Goal: Task Accomplishment & Management: Manage account settings

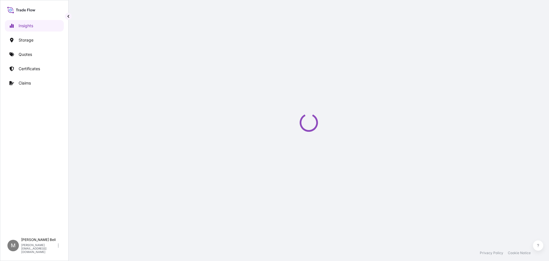
select select "2025"
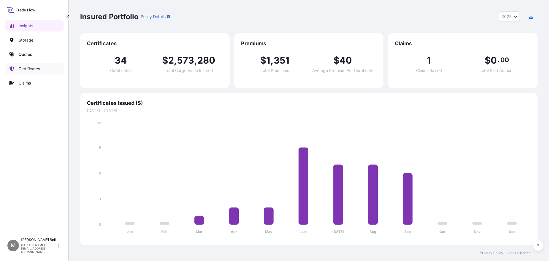
click at [39, 69] on p "Certificates" at bounding box center [29, 69] width 21 height 6
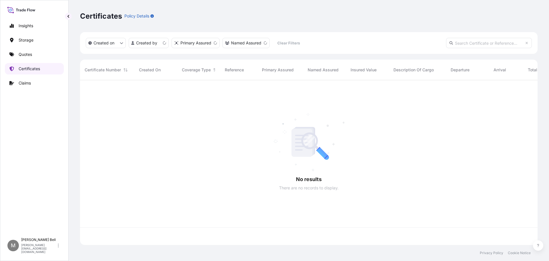
scroll to position [163, 453]
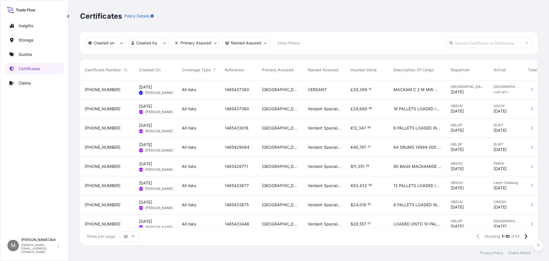
click at [35, 11] on icon at bounding box center [21, 10] width 28 height 8
click at [27, 53] on p "Quotes" at bounding box center [25, 54] width 13 height 6
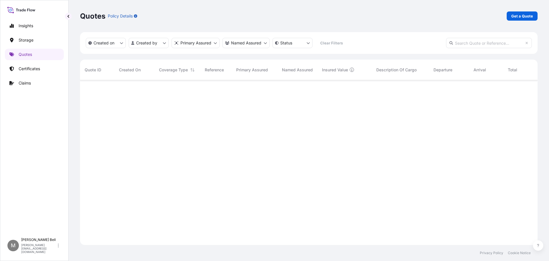
scroll to position [181, 453]
click at [27, 11] on icon at bounding box center [21, 10] width 28 height 8
click at [27, 26] on p "Insights" at bounding box center [26, 26] width 15 height 6
select select "2025"
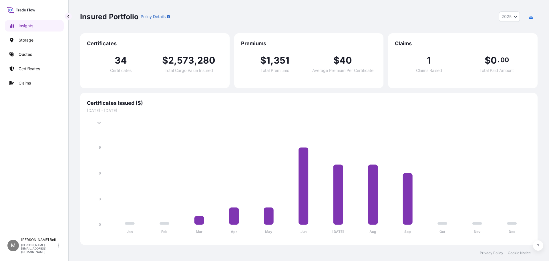
click at [28, 65] on link "Certificates" at bounding box center [34, 68] width 59 height 11
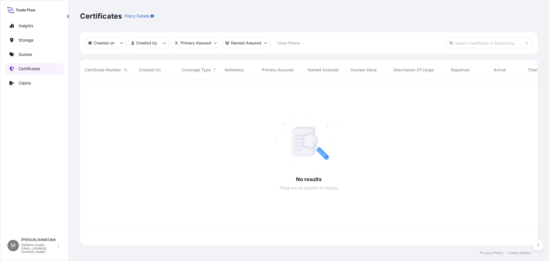
scroll to position [163, 453]
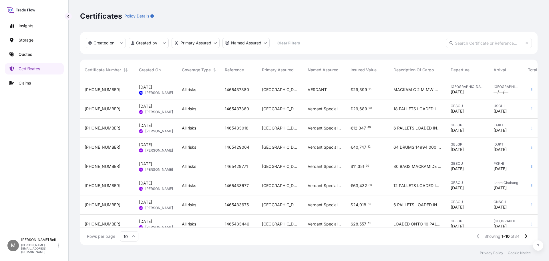
click at [524, 23] on div "Certificates Policy Details" at bounding box center [309, 16] width 458 height 32
click at [507, 3] on div "Certificates Policy Details" at bounding box center [309, 16] width 458 height 32
drag, startPoint x: 525, startPoint y: 19, endPoint x: 458, endPoint y: 60, distance: 78.6
click at [522, 23] on div "Certificates Policy Details" at bounding box center [309, 16] width 458 height 32
click at [468, 46] on input "text" at bounding box center [489, 43] width 86 height 10
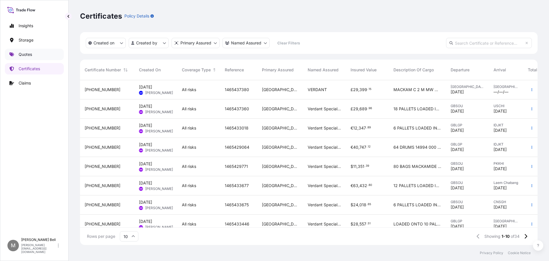
click at [32, 54] on p "Quotes" at bounding box center [25, 54] width 13 height 6
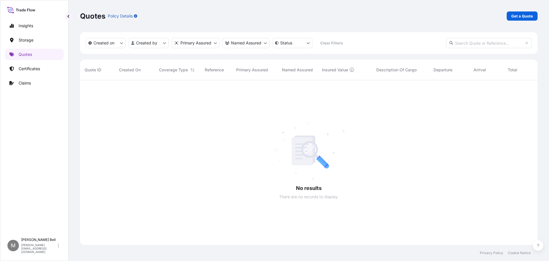
scroll to position [181, 453]
click at [515, 16] on p "Get a Quote" at bounding box center [522, 16] width 22 height 6
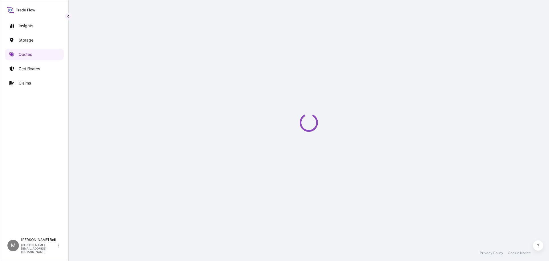
select select "Water"
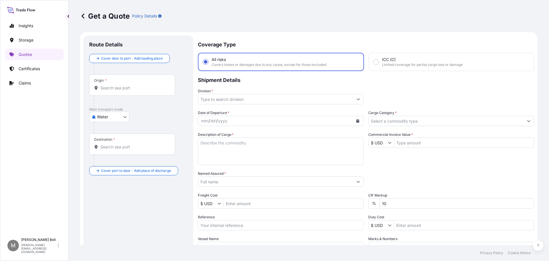
scroll to position [9, 0]
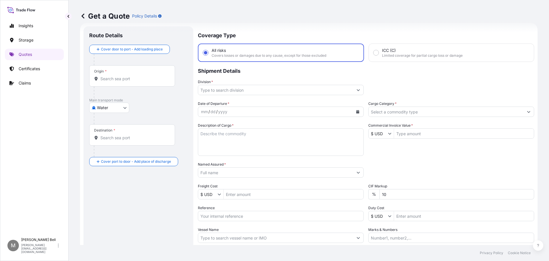
click at [250, 92] on input "Division *" at bounding box center [275, 90] width 155 height 10
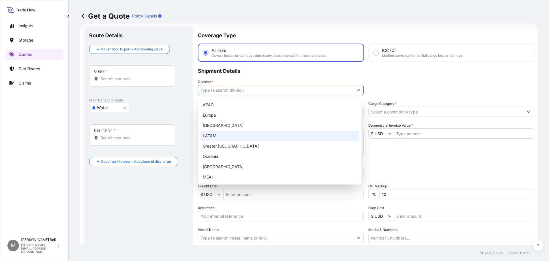
click at [166, 195] on div "Route Details Cover door to port - Add loading place Place of loading Road / [G…" at bounding box center [138, 155] width 98 height 247
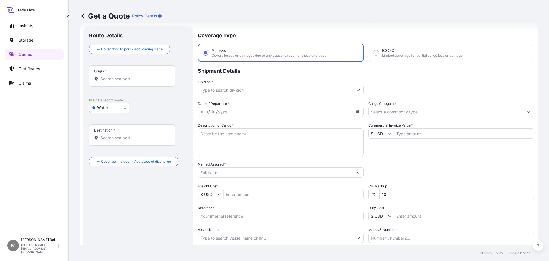
click at [126, 79] on input "Origin *" at bounding box center [133, 79] width 67 height 6
click at [391, 166] on div "Packing Category Type to search a container mode Please select a primary mode o…" at bounding box center [451, 169] width 166 height 16
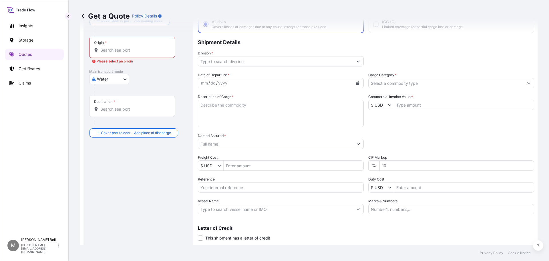
scroll to position [0, 0]
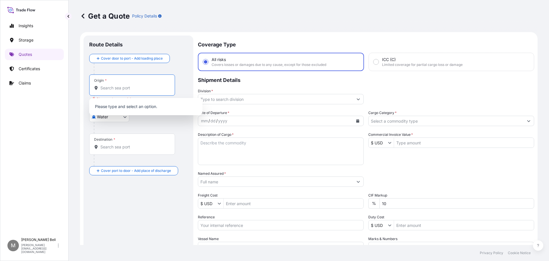
click at [123, 88] on input "Origin * Please select an origin" at bounding box center [133, 88] width 67 height 6
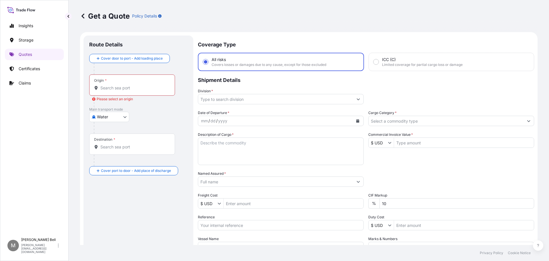
click at [105, 89] on input "Origin * Please select an origin" at bounding box center [133, 88] width 67 height 6
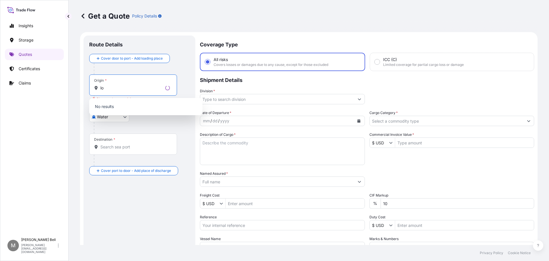
type input "l"
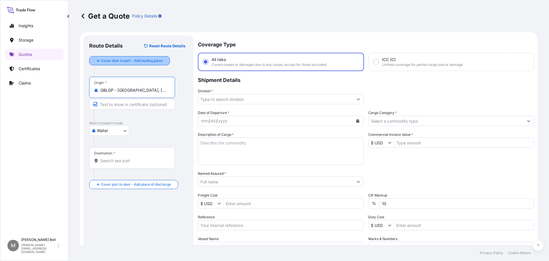
type input "GBLGP - [GEOGRAPHIC_DATA], [GEOGRAPHIC_DATA]"
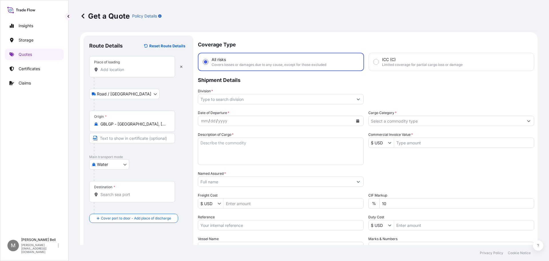
click at [122, 69] on input "Place of loading" at bounding box center [133, 70] width 67 height 6
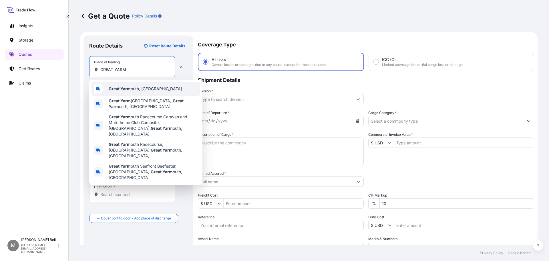
click at [132, 87] on span "Great Yarm outh, [GEOGRAPHIC_DATA]" at bounding box center [145, 89] width 73 height 6
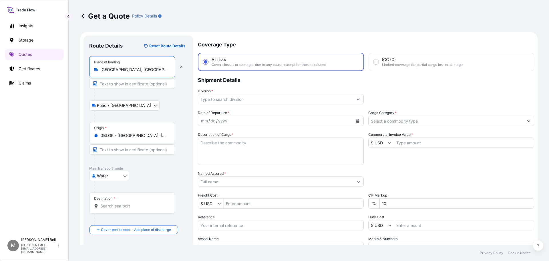
scroll to position [29, 0]
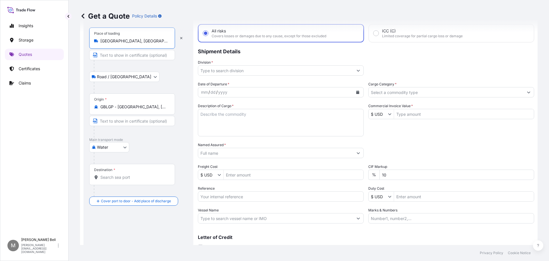
type input "[GEOGRAPHIC_DATA], [GEOGRAPHIC_DATA]"
click at [126, 180] on input "Destination *" at bounding box center [133, 177] width 67 height 6
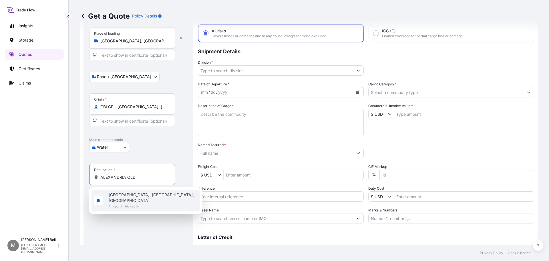
drag, startPoint x: 145, startPoint y: 176, endPoint x: 11, endPoint y: 174, distance: 134.1
click at [11, 174] on div "Insights Storage Quotes Certificates Claims M [PERSON_NAME] [PERSON_NAME][EMAIL…" at bounding box center [274, 130] width 549 height 261
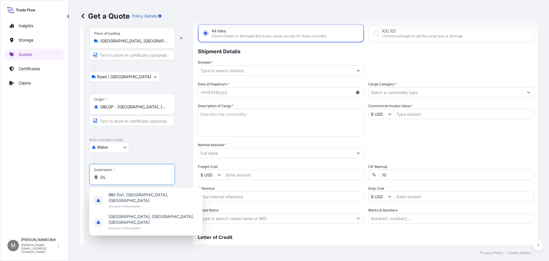
type input "O"
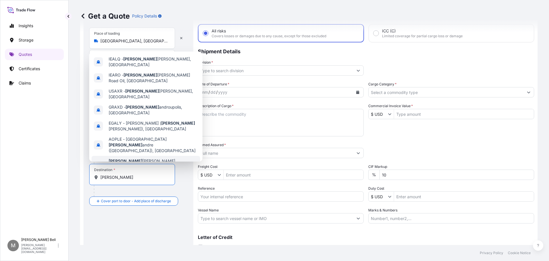
click at [124, 158] on span "[PERSON_NAME], [GEOGRAPHIC_DATA]" at bounding box center [153, 163] width 89 height 11
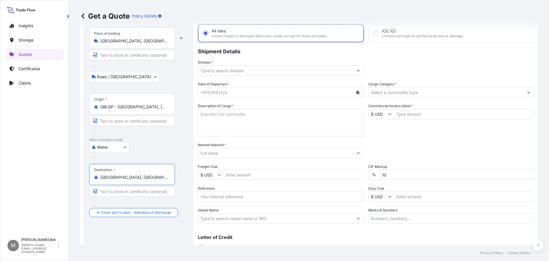
type input "[GEOGRAPHIC_DATA], [GEOGRAPHIC_DATA]"
click at [237, 72] on input "Division *" at bounding box center [275, 70] width 155 height 10
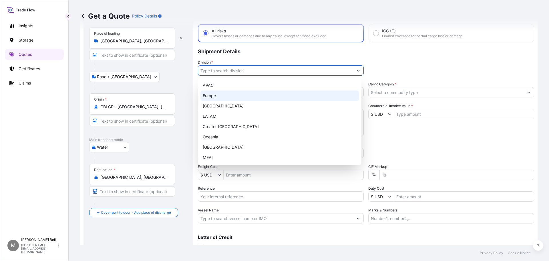
click at [224, 97] on div "Europe" at bounding box center [279, 95] width 159 height 10
type input "Europe"
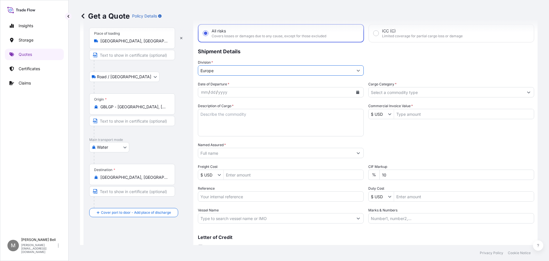
click at [263, 91] on div "mm / dd / yyyy" at bounding box center [275, 92] width 155 height 10
click at [358, 92] on button "Calendar" at bounding box center [357, 92] width 9 height 9
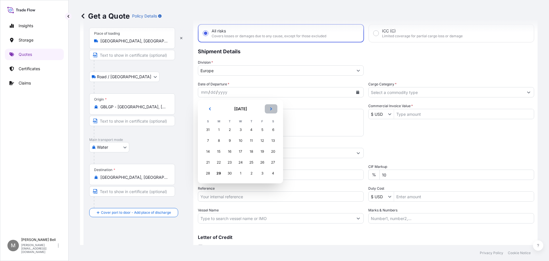
click at [272, 110] on icon "Next" at bounding box center [270, 108] width 3 height 3
click at [260, 131] on div "3" at bounding box center [262, 129] width 10 height 10
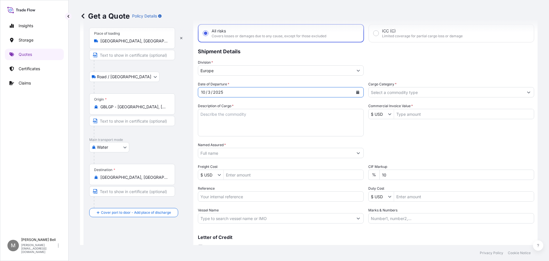
click at [415, 93] on input "Cargo Category *" at bounding box center [446, 92] width 155 height 10
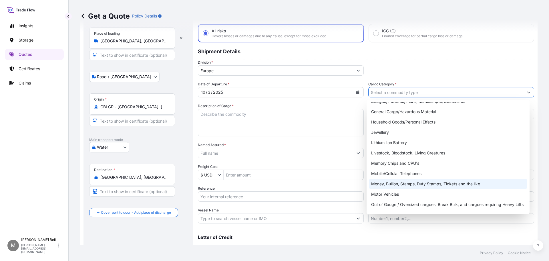
scroll to position [86, 0]
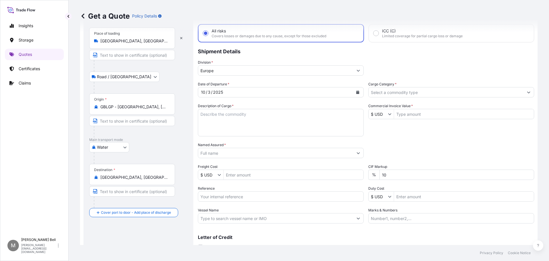
click at [417, 94] on input "Cargo Category *" at bounding box center [446, 92] width 155 height 10
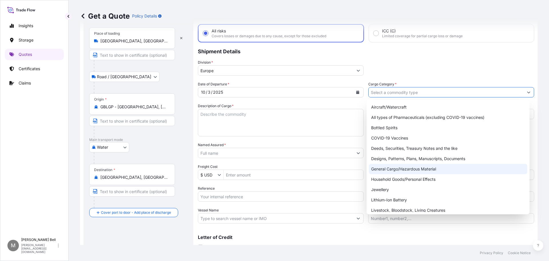
click at [405, 170] on div "General Cargo/Hazardous Material" at bounding box center [448, 169] width 159 height 10
type input "General Cargo/Hazardous Material"
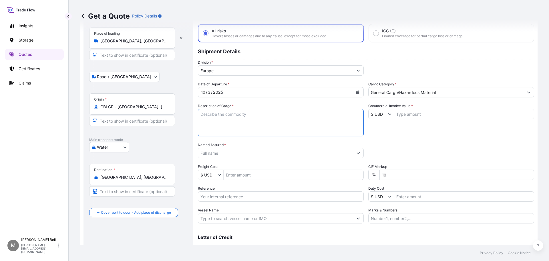
click at [249, 119] on textarea "Description of Cargo *" at bounding box center [281, 122] width 166 height 27
type textarea "FIRE SUPRESSION EQUIPTMENT"
click at [429, 116] on input "Commercial Invoice Value *" at bounding box center [464, 114] width 140 height 10
paste input "1,218,840.22"
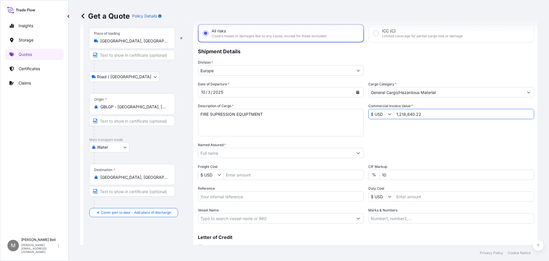
type input "1,218,840.22"
click at [404, 138] on div "Date of Departure * [DATE] Cargo Category * General Cargo/Hazardous Material De…" at bounding box center [366, 152] width 336 height 142
click at [248, 155] on input "Named Assured *" at bounding box center [275, 153] width 155 height 10
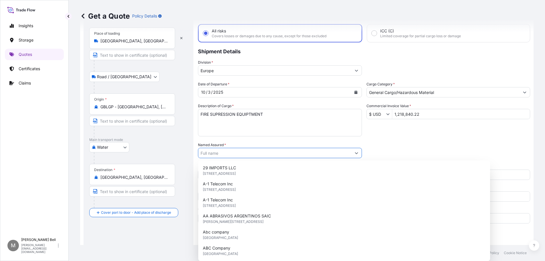
type input "P"
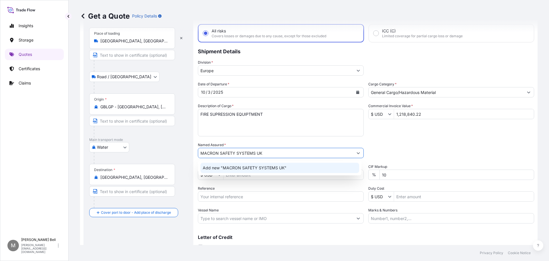
click at [234, 169] on span "Add new "MACRON SAFETY SYSTEMS UK"" at bounding box center [245, 168] width 84 height 6
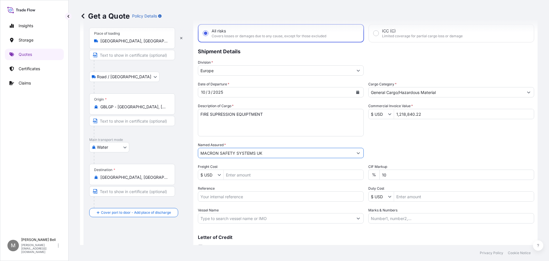
scroll to position [53, 0]
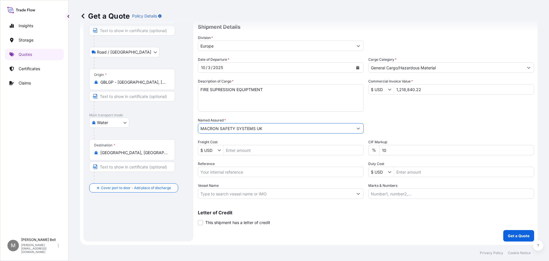
type input "MACRON SAFETY SYSTEMS UK"
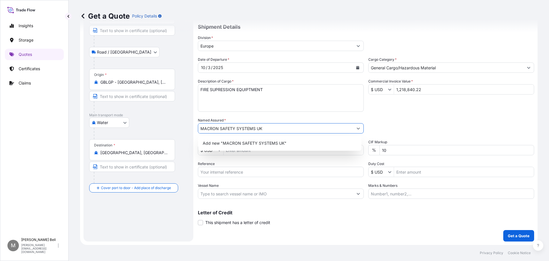
click at [319, 213] on p "Letter of Credit" at bounding box center [366, 212] width 336 height 5
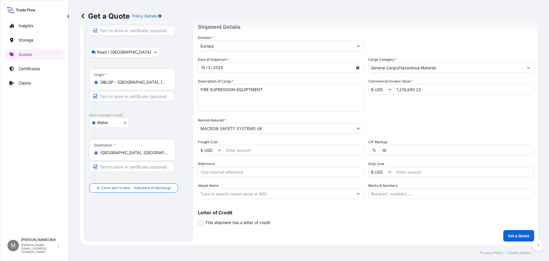
click at [291, 196] on input "Vessel Name" at bounding box center [275, 193] width 155 height 10
click at [243, 193] on input "Vessel Name" at bounding box center [275, 193] width 155 height 10
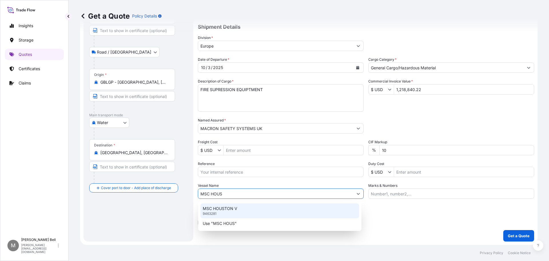
click at [239, 208] on div "MSC HOUSTON V 9463281" at bounding box center [279, 210] width 159 height 15
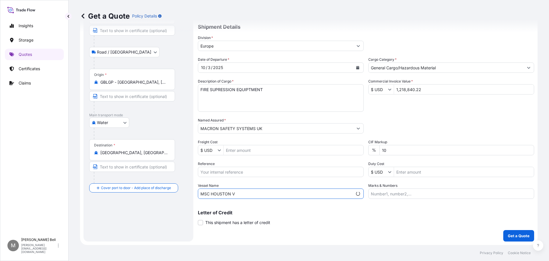
type input "MSC HOUSTON V"
click at [400, 190] on input "Marks & Numbers" at bounding box center [451, 193] width 166 height 10
paste input "SO-027828"
type input "SO-027828"
click at [197, 223] on form "Route Details Reset Route Details Place of loading [GEOGRAPHIC_DATA], [GEOGRAPH…" at bounding box center [309, 112] width 458 height 266
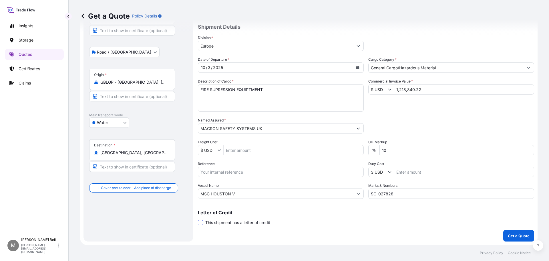
click at [200, 223] on span at bounding box center [200, 222] width 5 height 5
click at [198, 219] on input "This shipment has a letter of credit" at bounding box center [198, 219] width 0 height 0
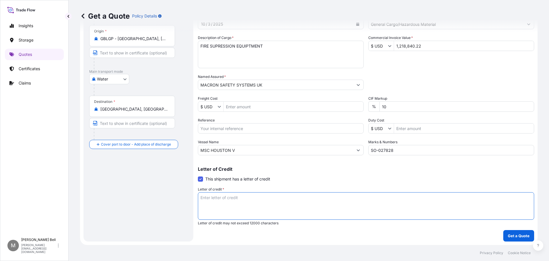
click at [257, 195] on textarea "Letter of credit *" at bounding box center [366, 205] width 336 height 27
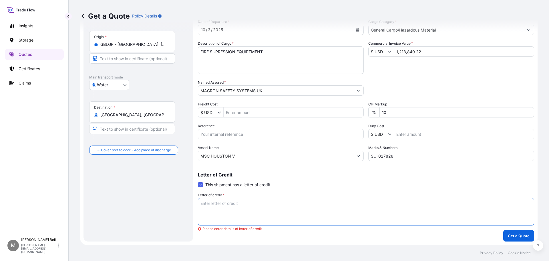
scroll to position [91, 0]
click at [215, 210] on textarea "Letter of credit *" at bounding box center [366, 211] width 336 height 27
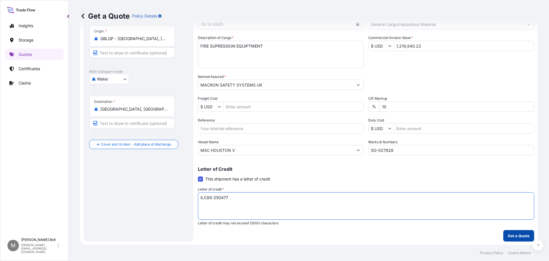
type textarea "ILC89-250477"
click at [511, 234] on p "Get a Quote" at bounding box center [519, 236] width 22 height 6
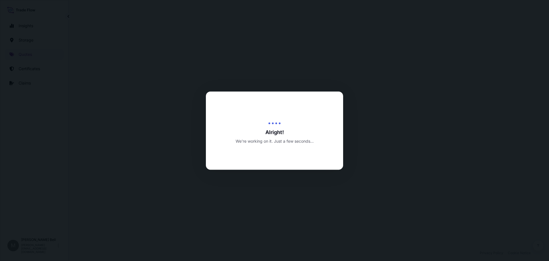
select select "Road / [GEOGRAPHIC_DATA]"
select select "Water"
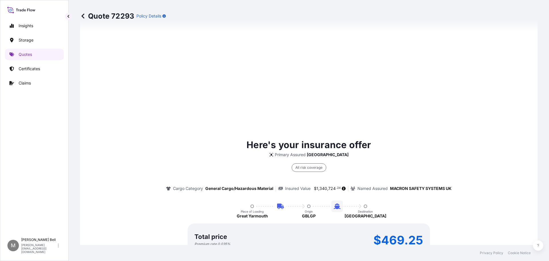
scroll to position [927, 0]
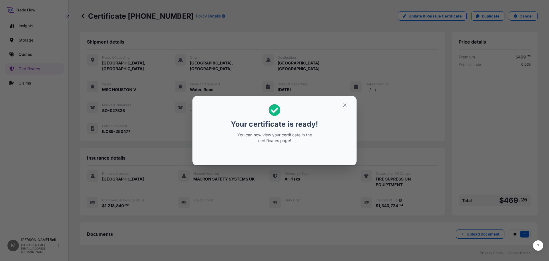
click at [393, 111] on div "Your certificate is ready! You can now view your certificate in the certificate…" at bounding box center [274, 130] width 549 height 261
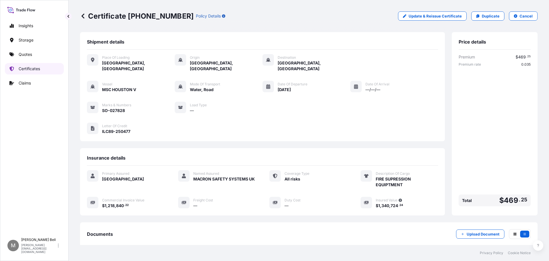
click at [30, 69] on p "Certificates" at bounding box center [29, 69] width 21 height 6
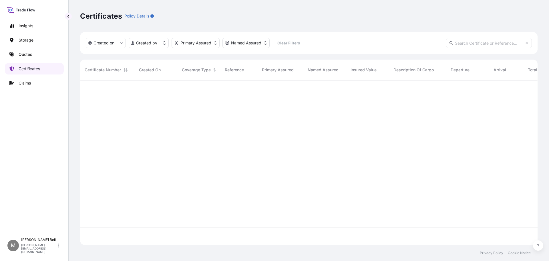
scroll to position [163, 453]
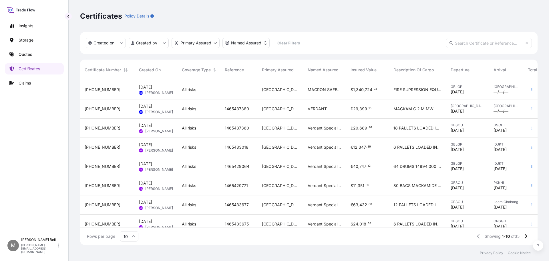
click at [91, 90] on span "[PHONE_NUMBER]" at bounding box center [103, 90] width 36 height 6
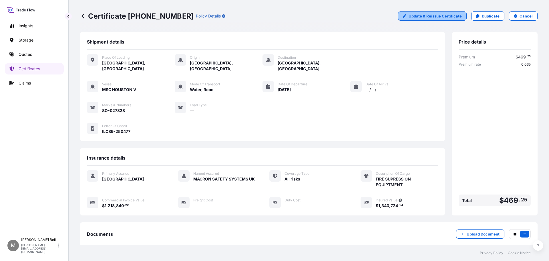
click at [448, 16] on p "Update & Reissue Certificate" at bounding box center [435, 16] width 53 height 6
select select "Road / [GEOGRAPHIC_DATA]"
select select "Water"
select select "31601"
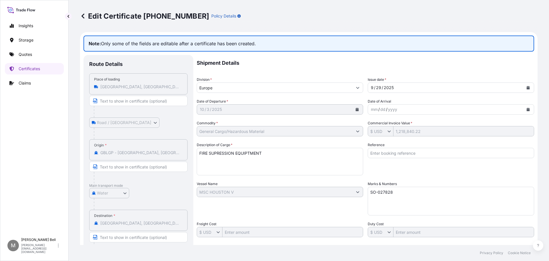
click at [394, 146] on div "Reference" at bounding box center [451, 158] width 166 height 33
click at [392, 150] on input "Reference" at bounding box center [451, 153] width 166 height 10
paste input "GB1005439266"
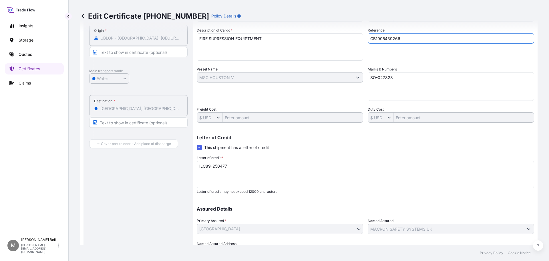
scroll to position [146, 0]
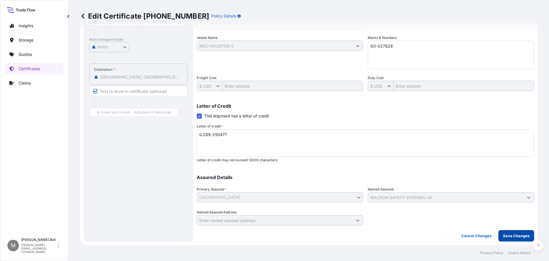
type input "GB1005439266"
click at [515, 235] on p "Save Changes" at bounding box center [516, 236] width 27 height 6
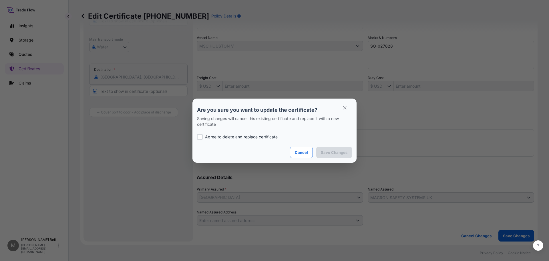
click at [216, 136] on p "Agree to delete and replace certificate" at bounding box center [241, 137] width 73 height 6
checkbox input "true"
click at [331, 151] on p "Save Changes" at bounding box center [334, 152] width 27 height 6
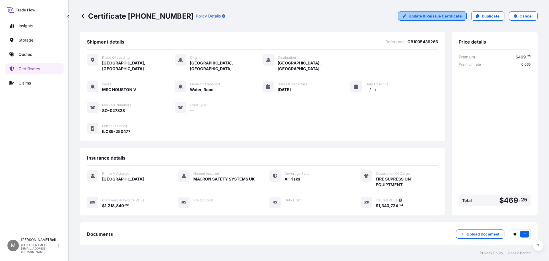
click at [411, 14] on p "Update & Reissue Certificate" at bounding box center [435, 16] width 53 height 6
select select "Road / [GEOGRAPHIC_DATA]"
select select "Water"
select select "31601"
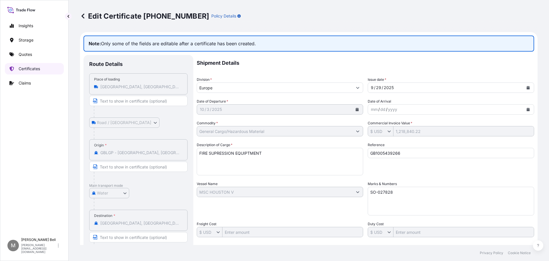
click at [39, 69] on p "Certificates" at bounding box center [29, 69] width 21 height 6
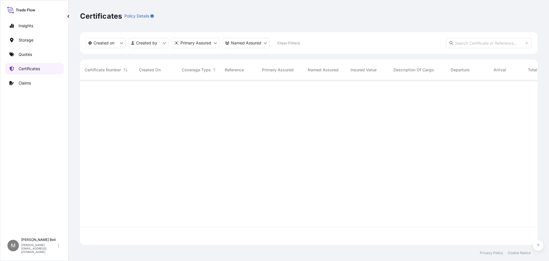
scroll to position [163, 453]
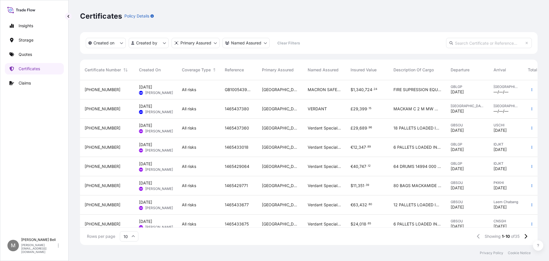
click at [104, 91] on span "[PHONE_NUMBER]" at bounding box center [103, 90] width 36 height 6
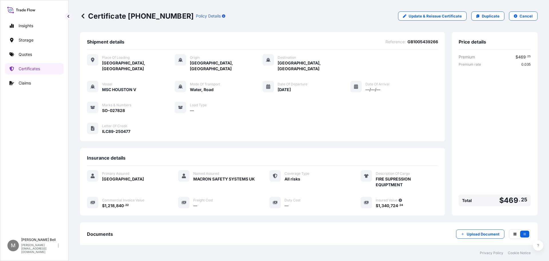
click at [84, 14] on icon at bounding box center [83, 15] width 3 height 5
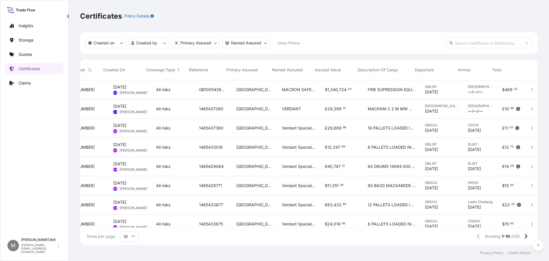
scroll to position [0, 36]
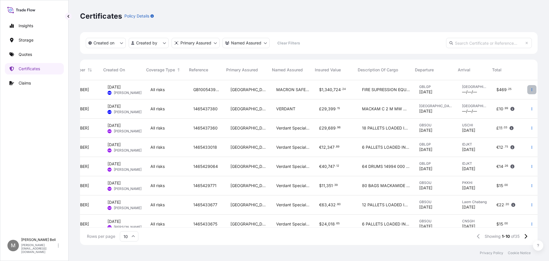
click at [528, 92] on button "button" at bounding box center [531, 89] width 9 height 9
click at [506, 100] on p "Download certificate" at bounding box center [500, 101] width 39 height 6
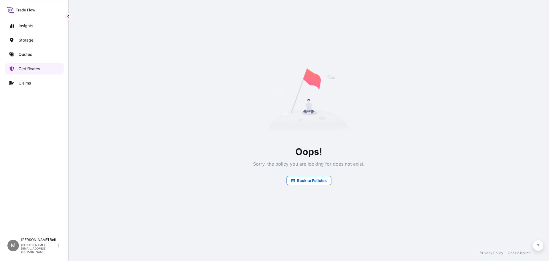
click at [30, 67] on p "Certificates" at bounding box center [29, 69] width 21 height 6
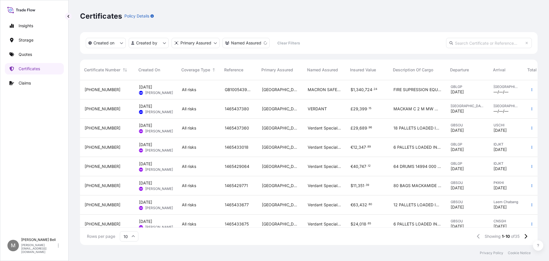
scroll to position [0, 36]
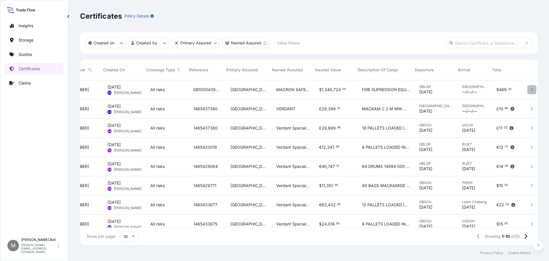
click at [530, 89] on button "button" at bounding box center [531, 89] width 9 height 9
click at [504, 100] on p "Download certificate" at bounding box center [500, 101] width 39 height 6
